Goal: Task Accomplishment & Management: Manage account settings

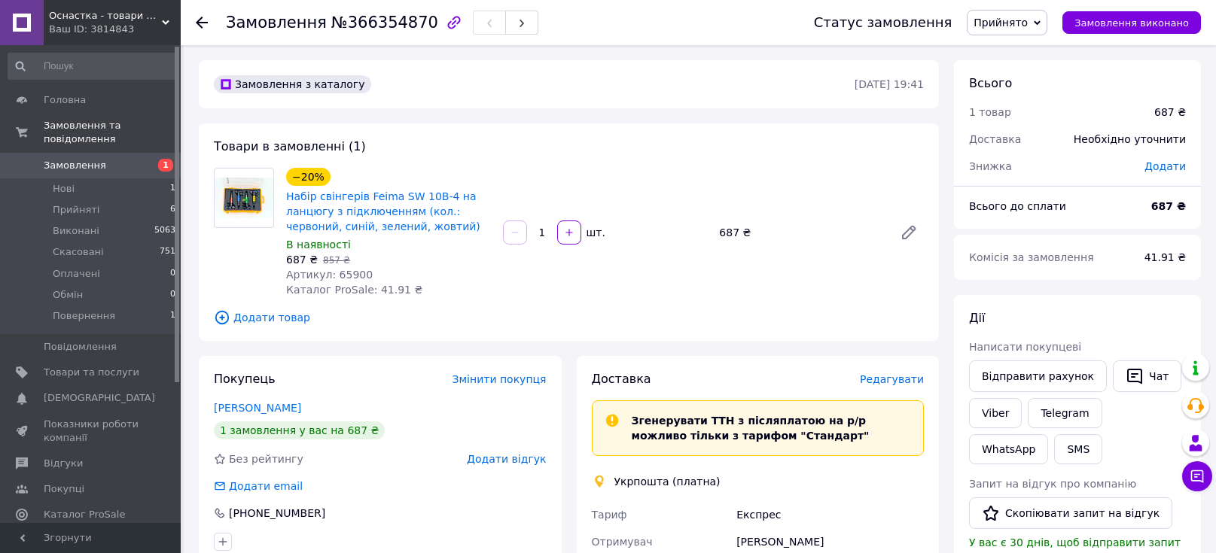
click at [581, 173] on div "−20% Набір свінгерів Feima SW 10B-4 на ланцюгу з підключенням (кол.: червоний, …" at bounding box center [605, 233] width 650 height 136
click at [275, 403] on link "[PERSON_NAME]" at bounding box center [257, 408] width 87 height 12
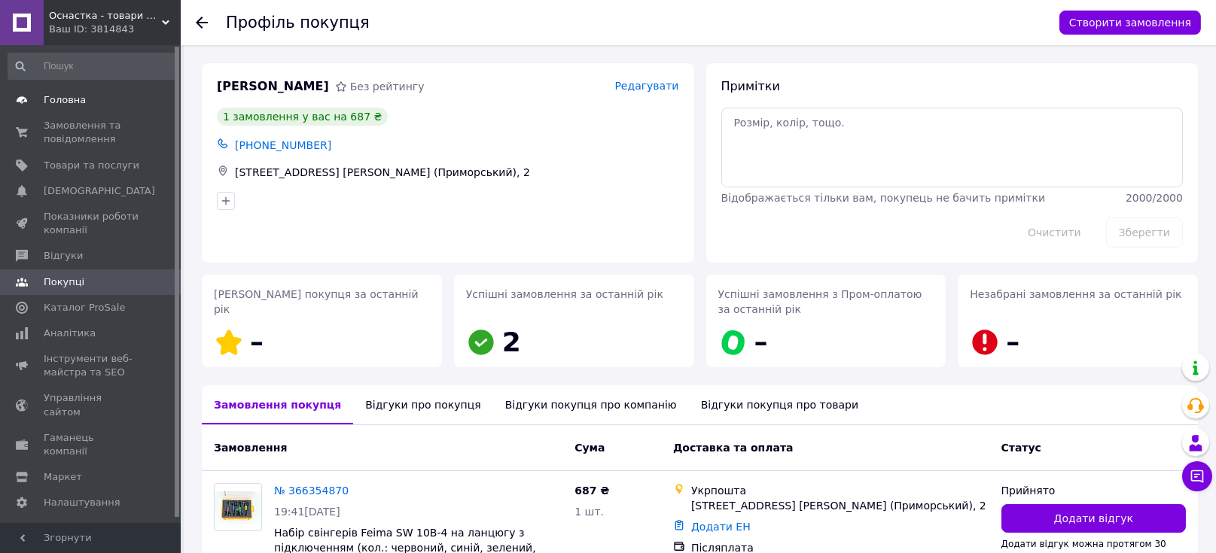
click at [66, 99] on span "Головна" at bounding box center [65, 100] width 42 height 14
